Goal: Information Seeking & Learning: Learn about a topic

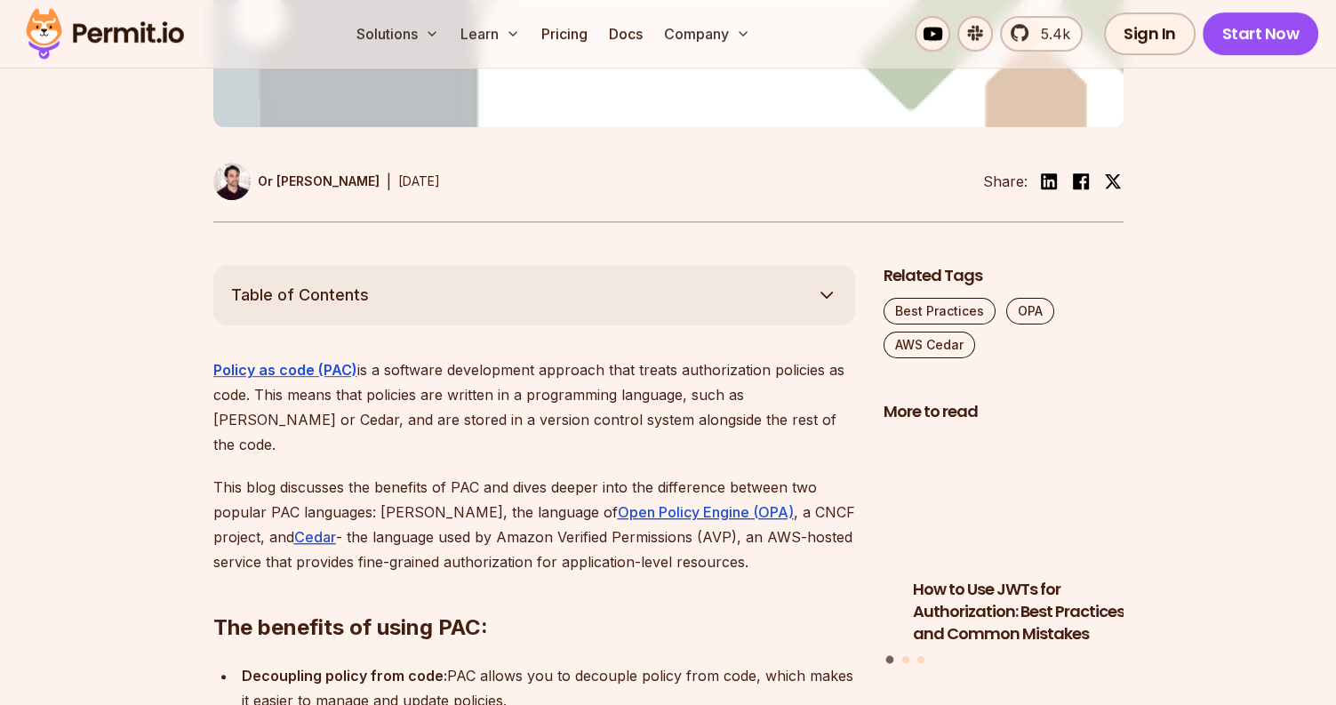
scroll to position [800, 0]
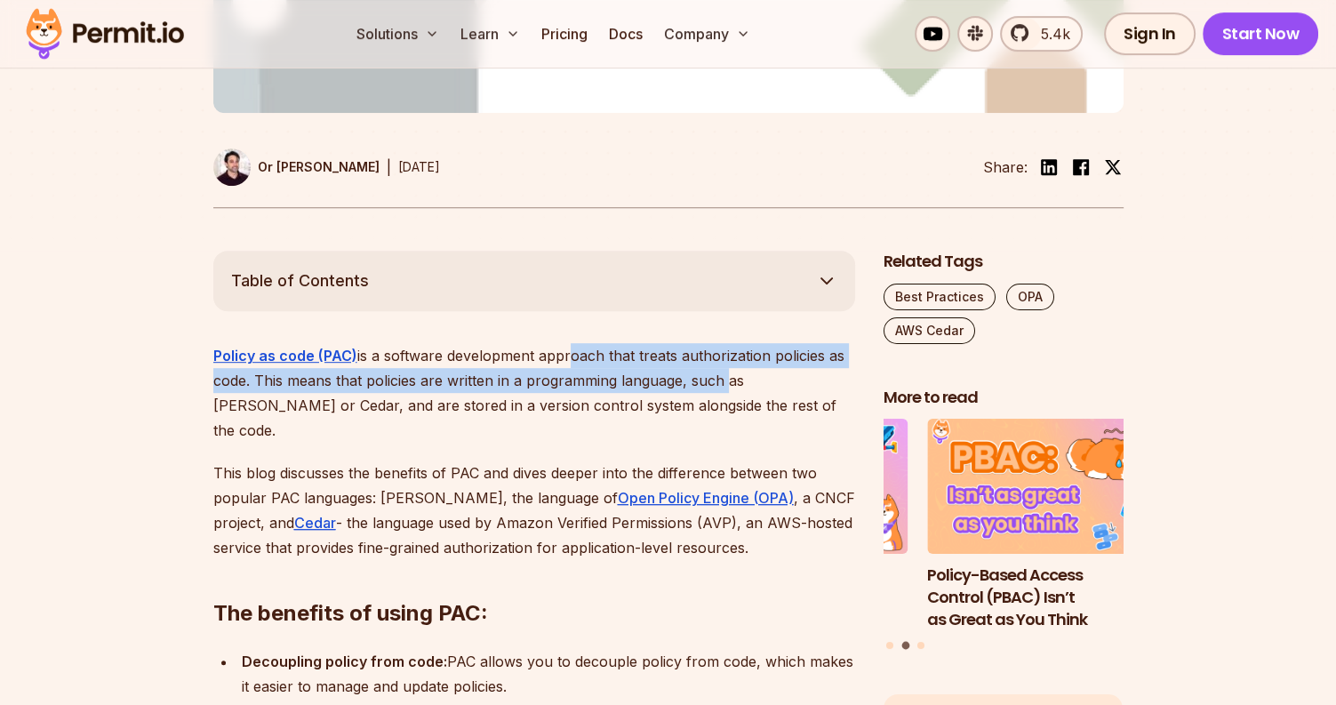
drag, startPoint x: 561, startPoint y: 321, endPoint x: 721, endPoint y: 324, distance: 160.0
click at [721, 343] on p "Policy as code (PAC) is a software development approach that treats authorizati…" at bounding box center [534, 393] width 642 height 100
click at [782, 343] on p "Policy as code (PAC) is a software development approach that treats authorizati…" at bounding box center [534, 393] width 642 height 100
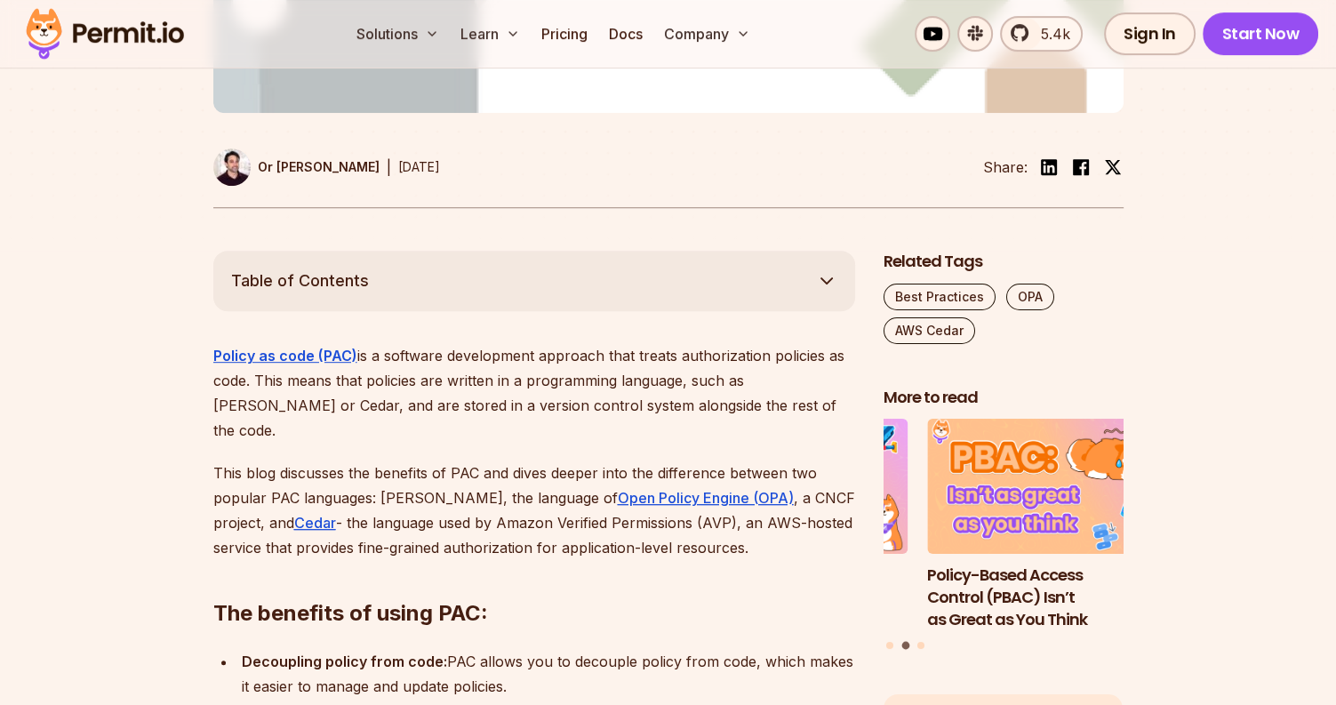
click at [348, 344] on p "Policy as code (PAC) is a software development approach that treats authorizati…" at bounding box center [534, 393] width 642 height 100
click at [322, 343] on p "Policy as code (PAC) is a software development approach that treats authorizati…" at bounding box center [534, 393] width 642 height 100
click at [759, 343] on p "Policy as code (PAC) is a software development approach that treats authorizati…" at bounding box center [534, 393] width 642 height 100
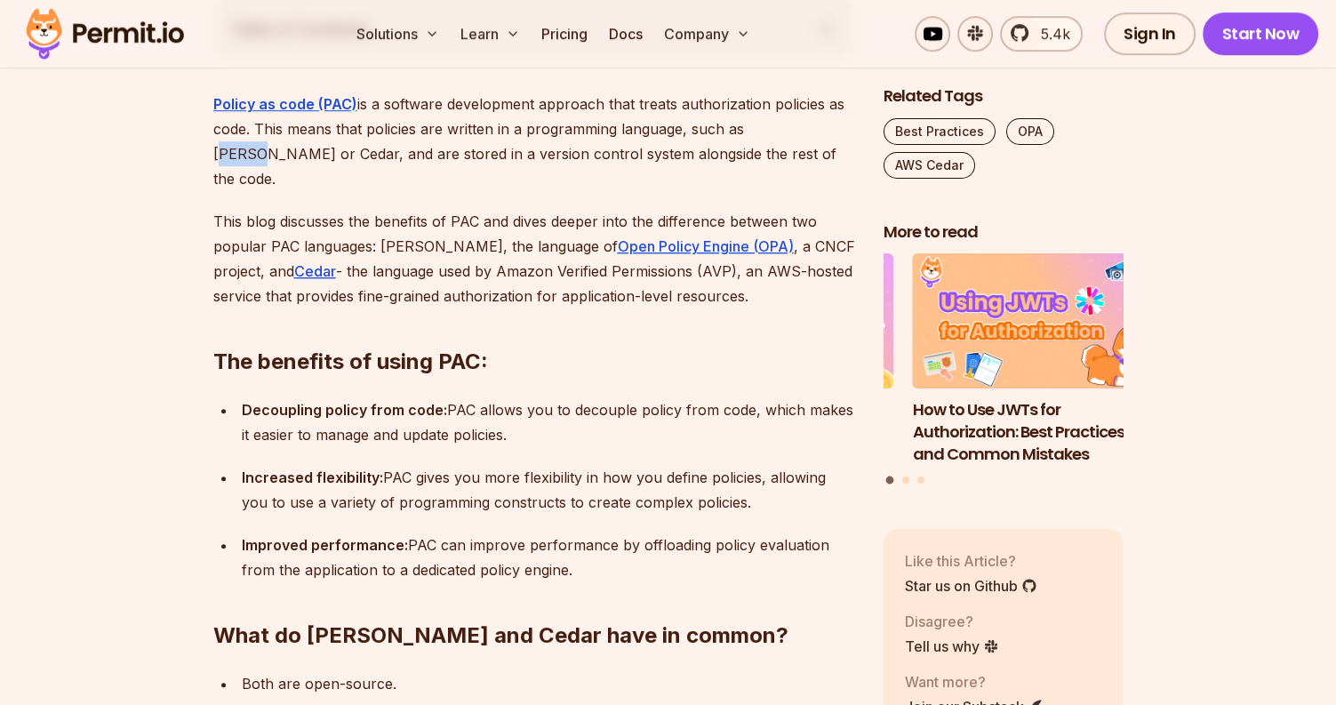
scroll to position [1067, 0]
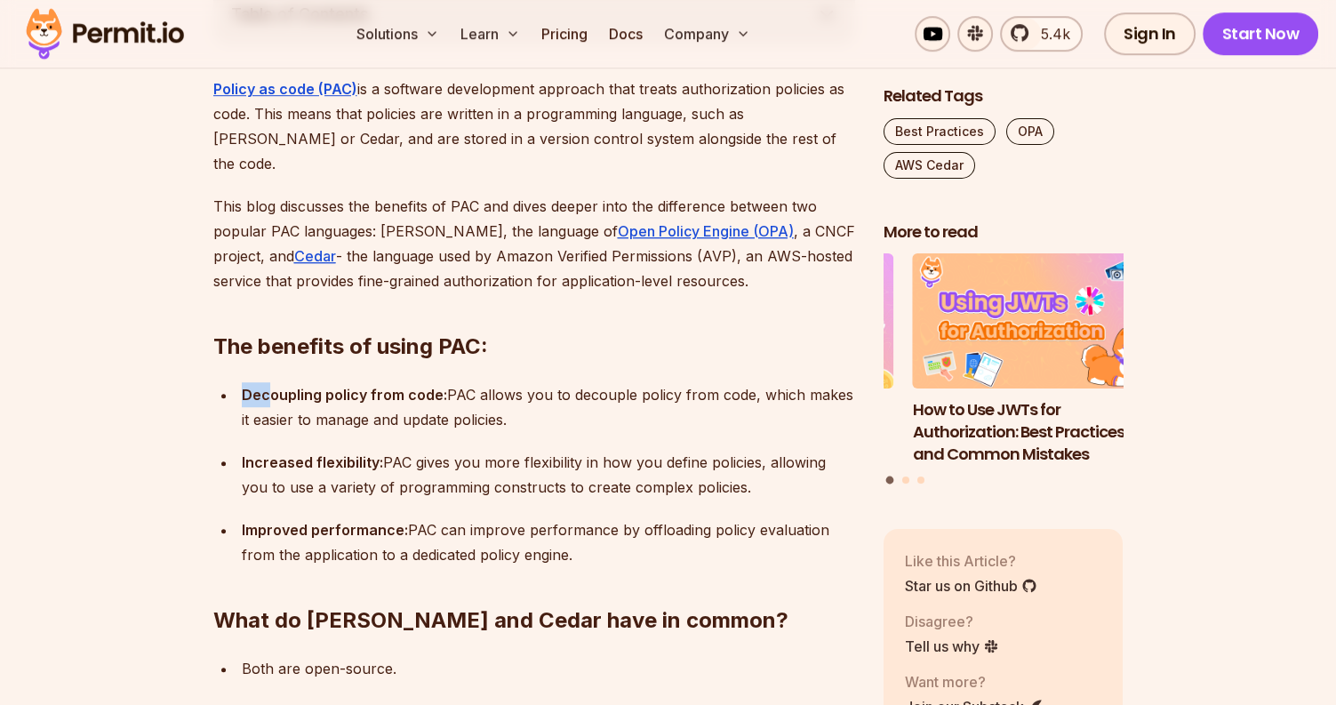
drag, startPoint x: 236, startPoint y: 324, endPoint x: 292, endPoint y: 324, distance: 55.1
click at [290, 382] on li "Decoupling policy from code: PAC allows you to decouple policy from code, which…" at bounding box center [545, 407] width 619 height 50
drag, startPoint x: 292, startPoint y: 324, endPoint x: 417, endPoint y: 333, distance: 125.6
click at [414, 386] on strong "Decoupling policy from code:" at bounding box center [344, 395] width 205 height 18
click at [284, 382] on p "Decoupling policy from code: PAC allows you to decouple policy from code, which…" at bounding box center [548, 407] width 613 height 50
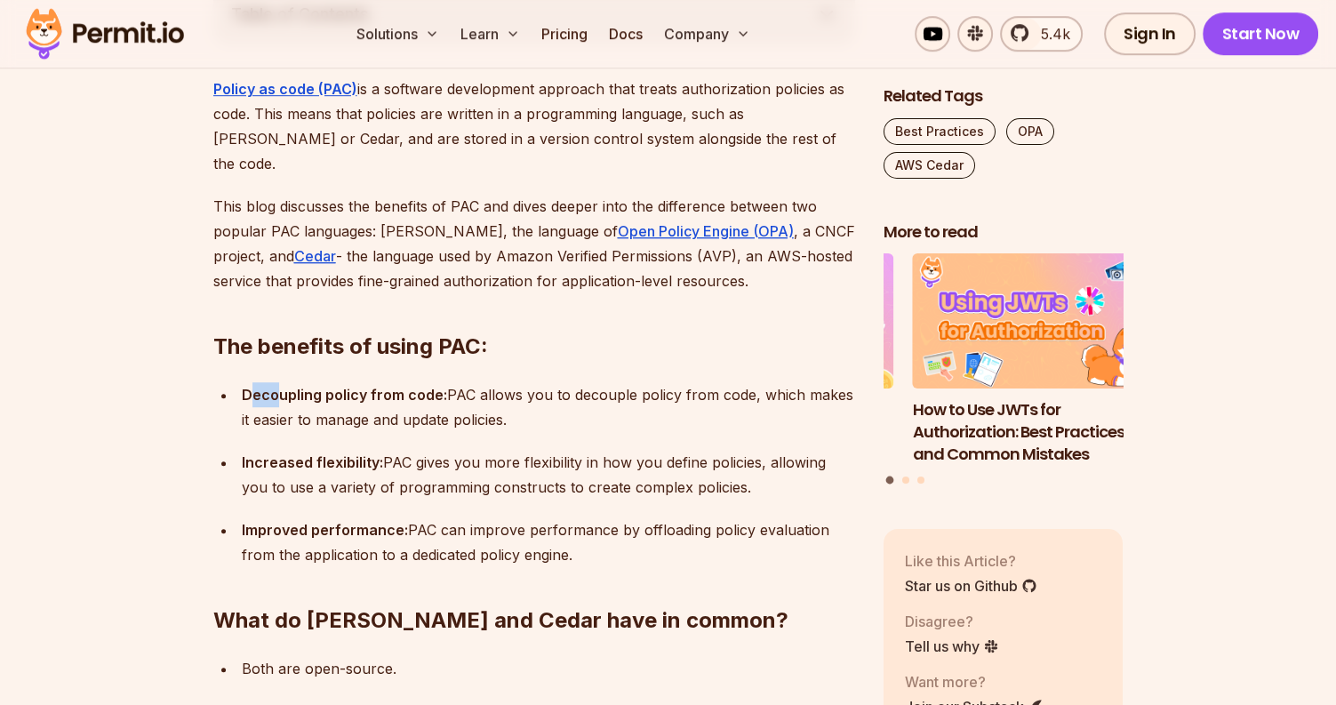
drag, startPoint x: 246, startPoint y: 328, endPoint x: 301, endPoint y: 335, distance: 55.6
click at [299, 382] on p "Decoupling policy from code: PAC allows you to decouple policy from code, which…" at bounding box center [548, 407] width 613 height 50
drag, startPoint x: 301, startPoint y: 335, endPoint x: 430, endPoint y: 339, distance: 128.9
click at [430, 382] on p "Decoupling policy from code: PAC allows you to decouple policy from code, which…" at bounding box center [548, 407] width 613 height 50
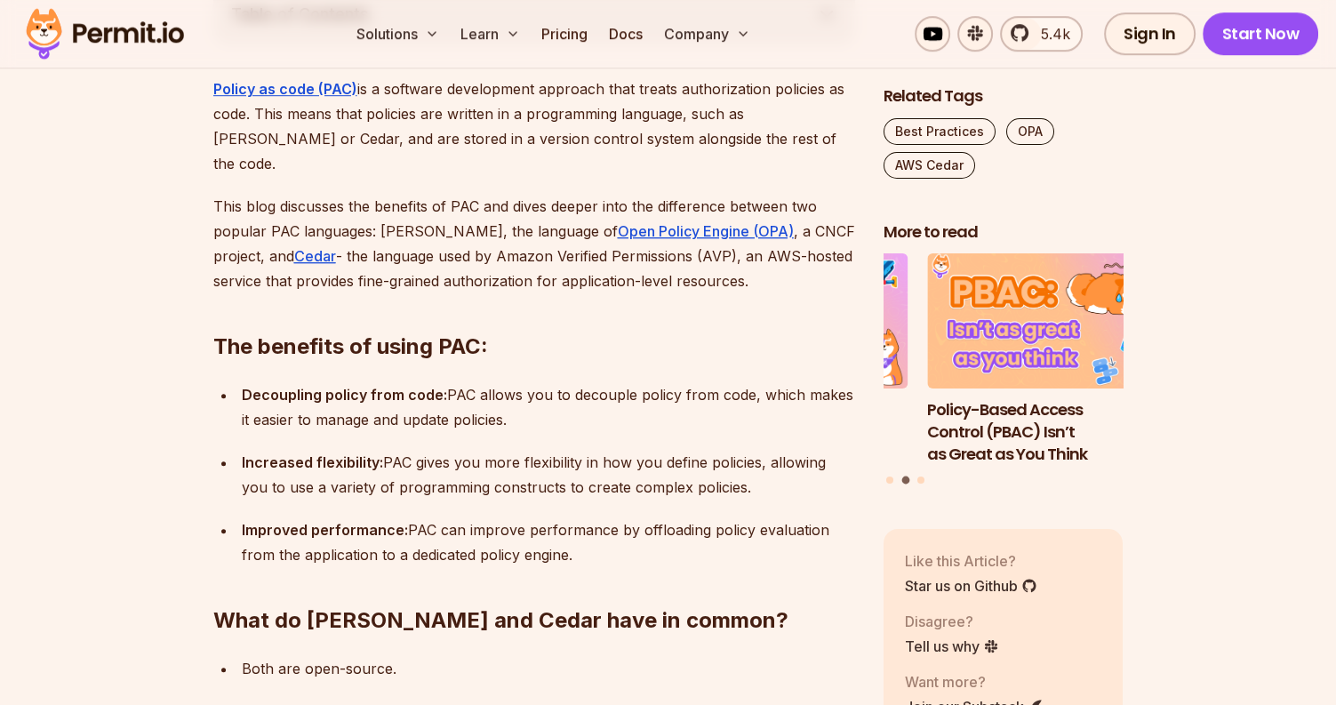
drag, startPoint x: 430, startPoint y: 339, endPoint x: 538, endPoint y: 385, distance: 117.1
click at [538, 450] on p "Increased flexibility: PAC gives you more flexibility in how you define policie…" at bounding box center [548, 475] width 613 height 50
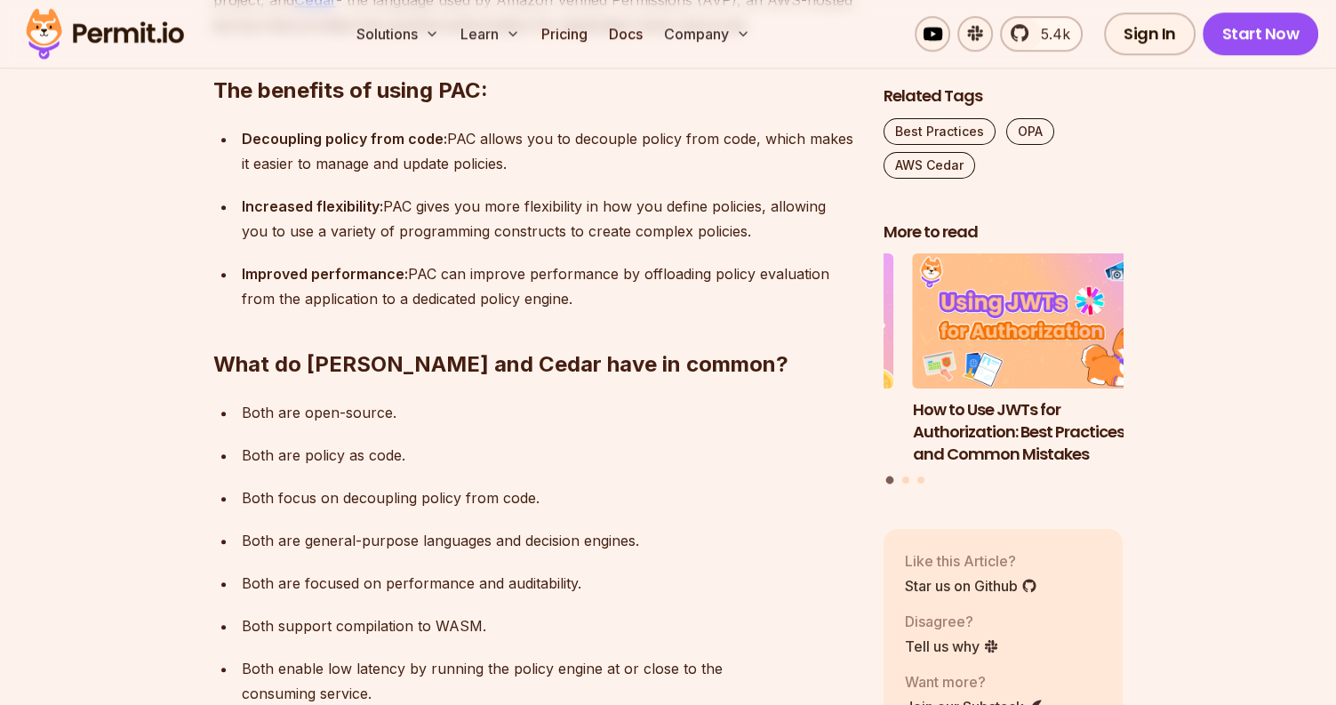
scroll to position [1333, 0]
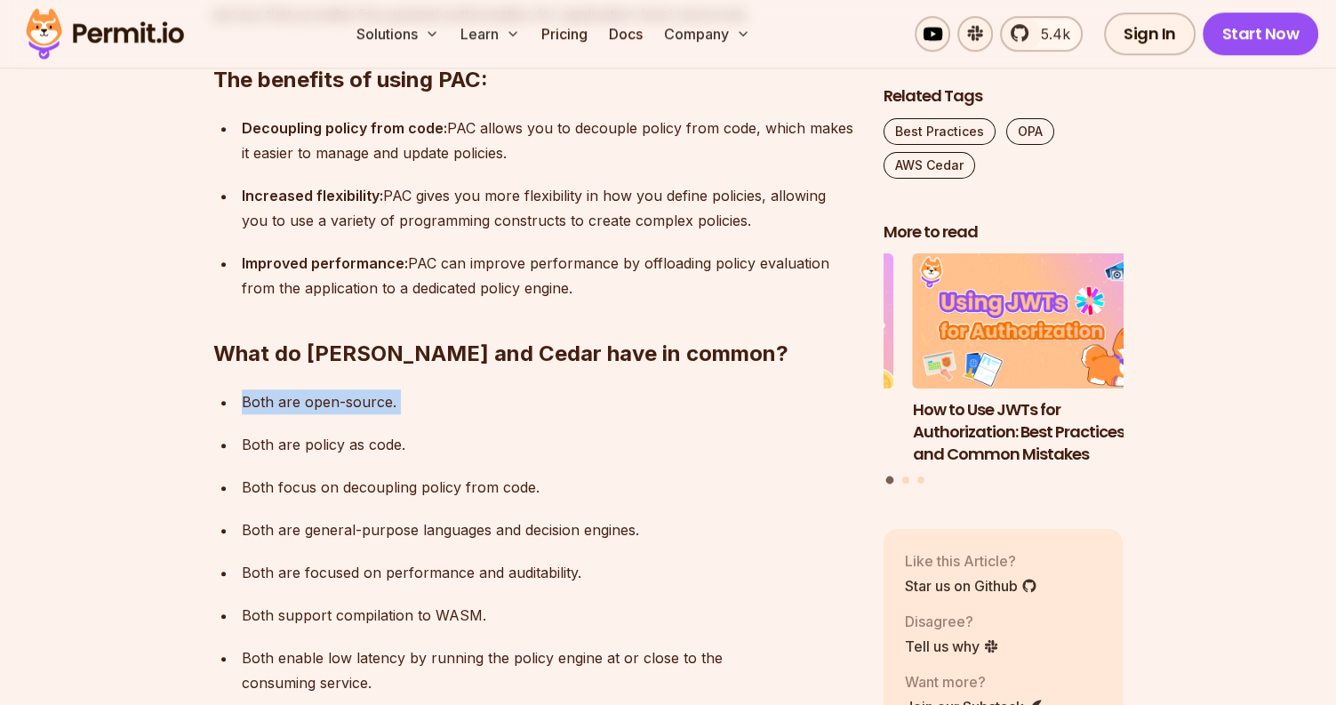
drag, startPoint x: 242, startPoint y: 335, endPoint x: 356, endPoint y: 350, distance: 114.8
click at [356, 389] on ul "Both are open-source. Both are policy as code. Both focus on decoupling policy …" at bounding box center [534, 584] width 642 height 391
drag, startPoint x: 252, startPoint y: 380, endPoint x: 314, endPoint y: 381, distance: 61.4
click at [314, 432] on p "Both are policy as code." at bounding box center [548, 444] width 613 height 25
drag, startPoint x: 314, startPoint y: 381, endPoint x: 345, endPoint y: 412, distance: 44.0
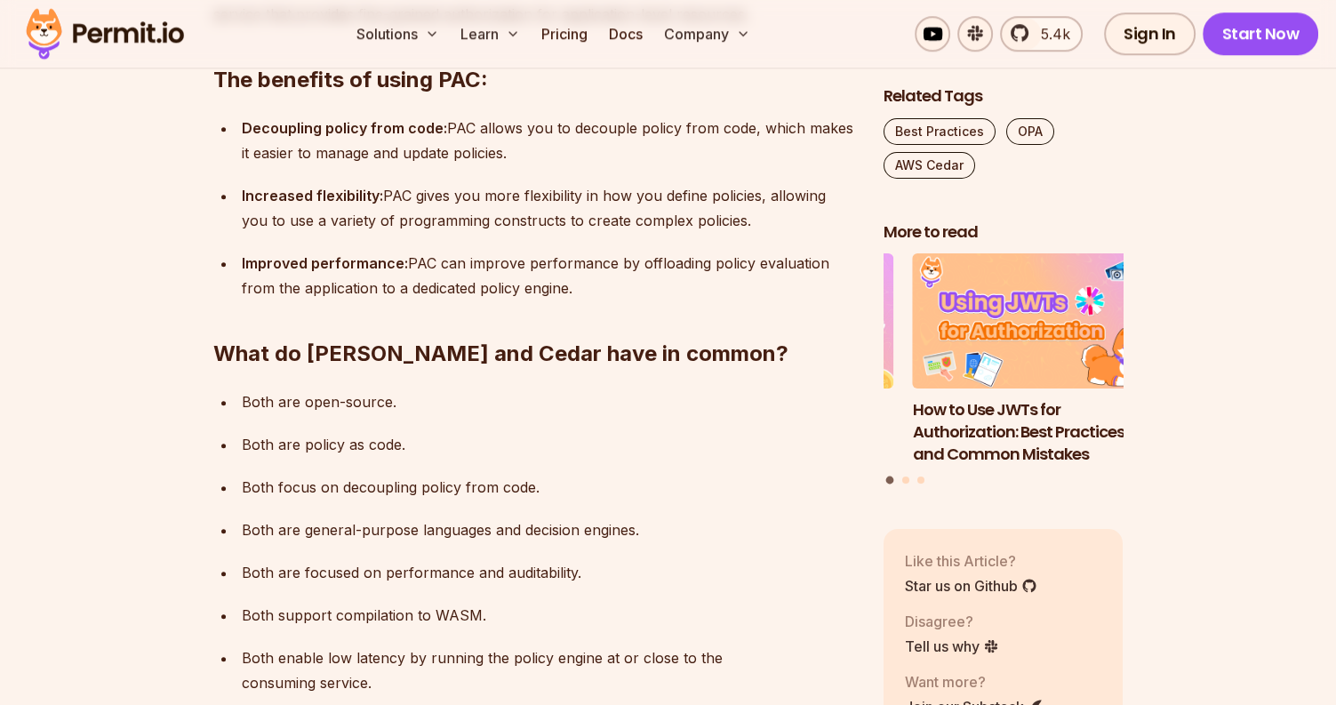
click at [345, 475] on p "Both focus on decoupling policy from code." at bounding box center [548, 487] width 613 height 25
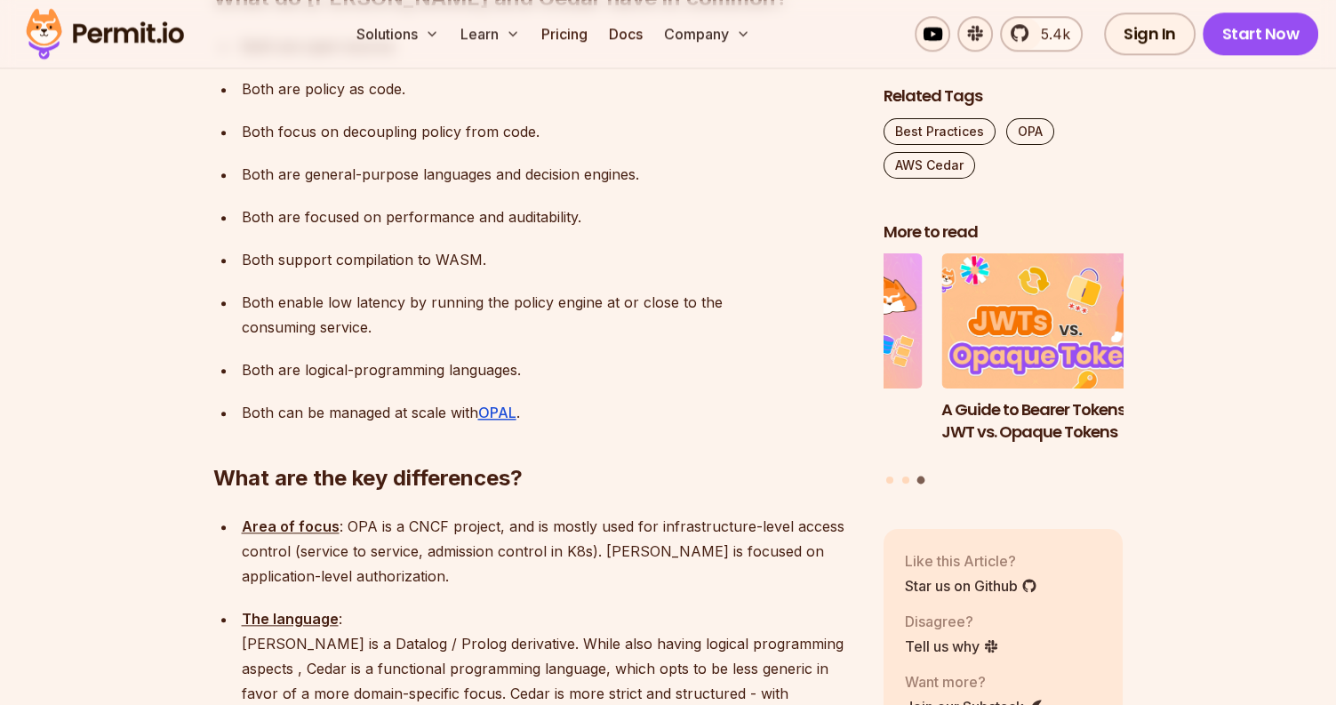
scroll to position [1778, 0]
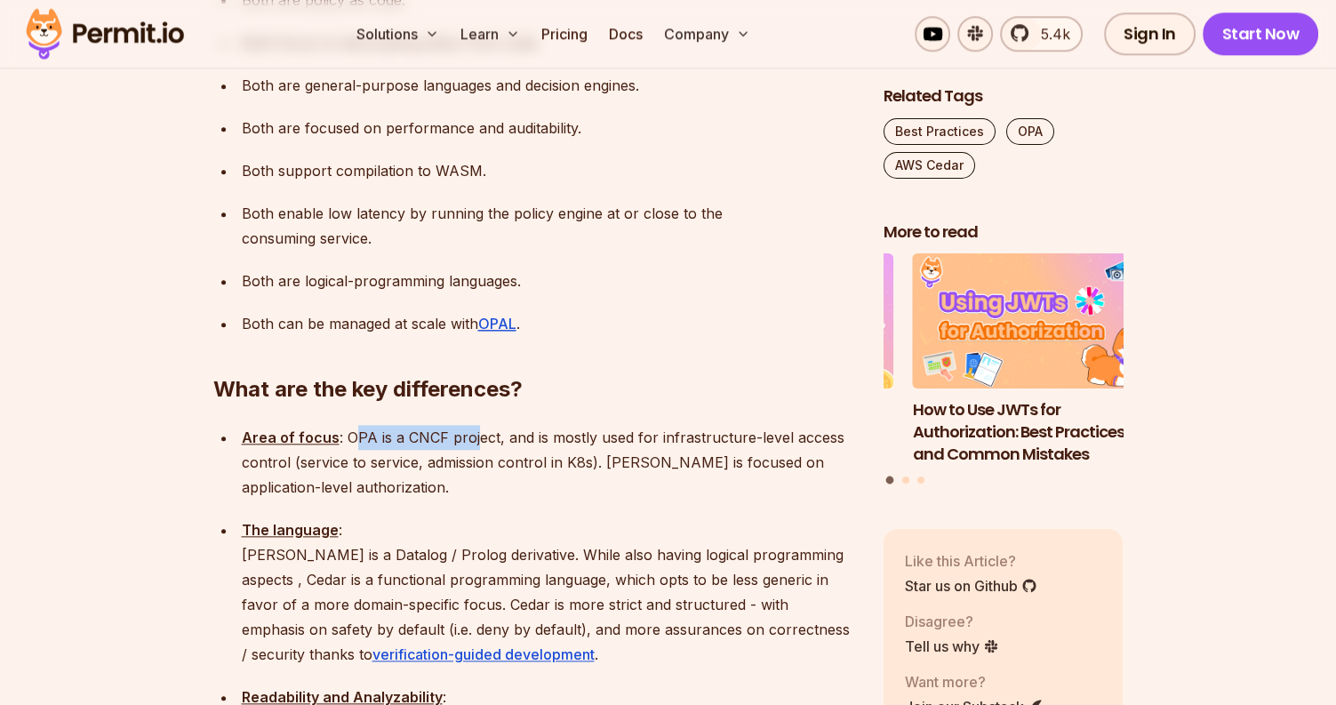
drag, startPoint x: 352, startPoint y: 345, endPoint x: 470, endPoint y: 344, distance: 118.2
click at [470, 425] on p "Area of focus : OPA is a CNCF project, and is mostly used for infrastructure-le…" at bounding box center [548, 462] width 613 height 75
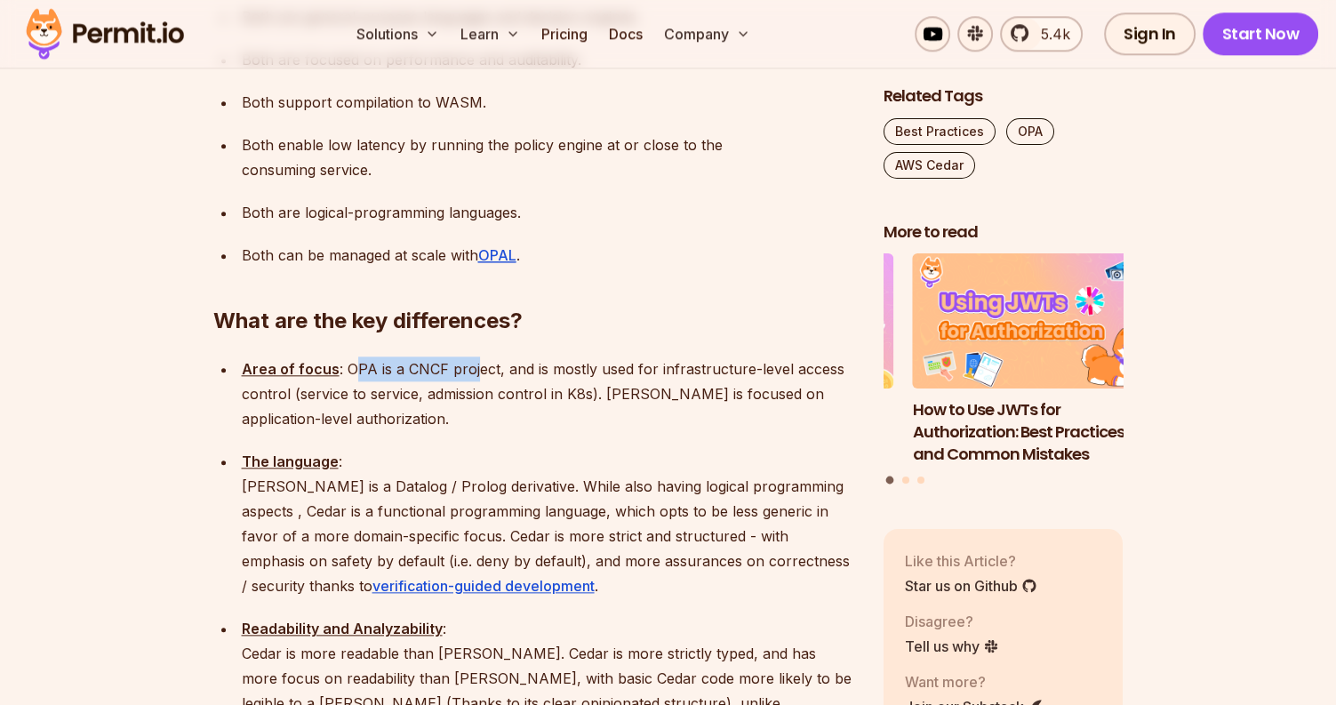
scroll to position [1956, 0]
